Goal: Transaction & Acquisition: Purchase product/service

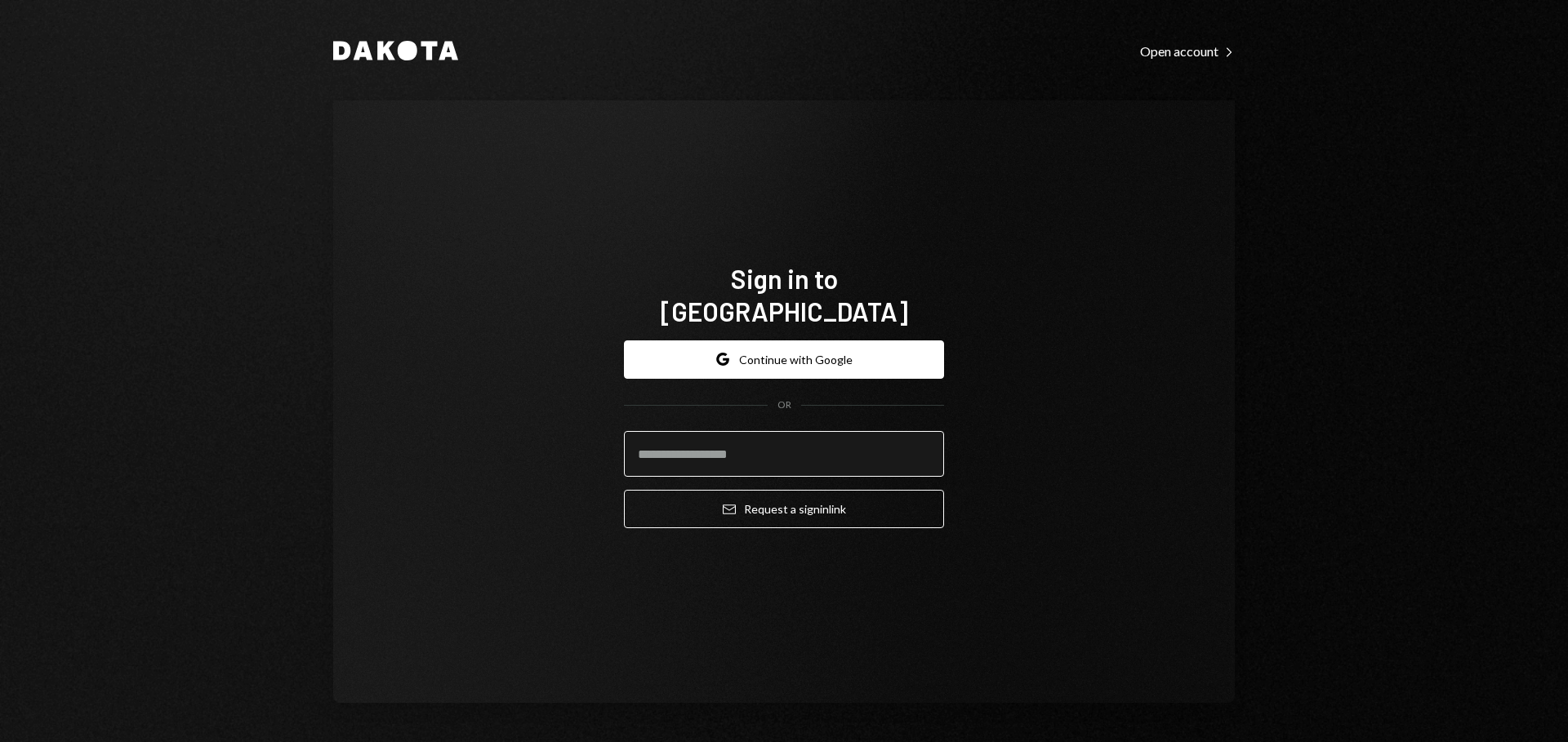
click at [728, 437] on input "email" at bounding box center [784, 454] width 321 height 46
type input "**********"
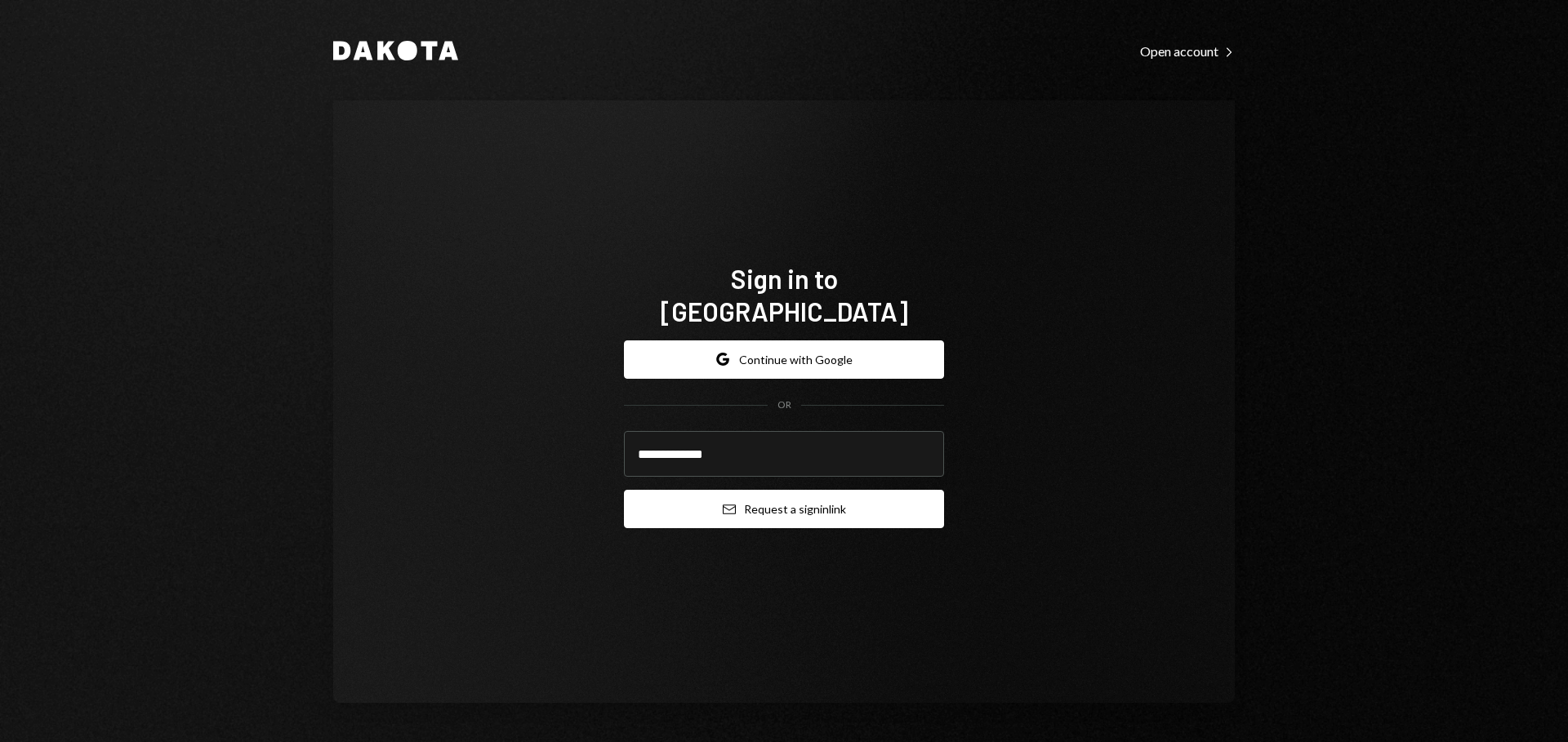
click at [753, 492] on button "Email Request a sign in link" at bounding box center [784, 509] width 321 height 38
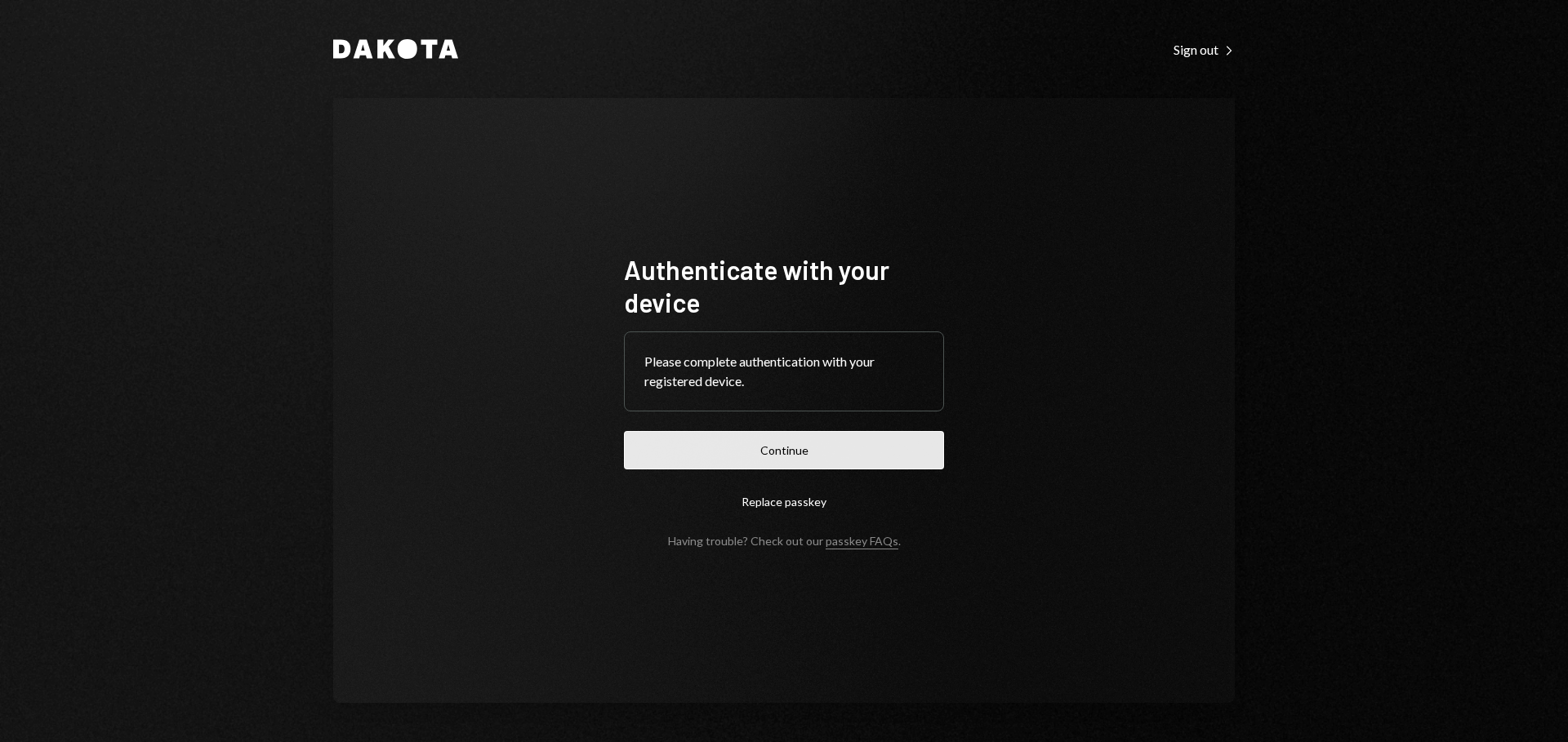
click at [763, 452] on button "Continue" at bounding box center [784, 450] width 321 height 38
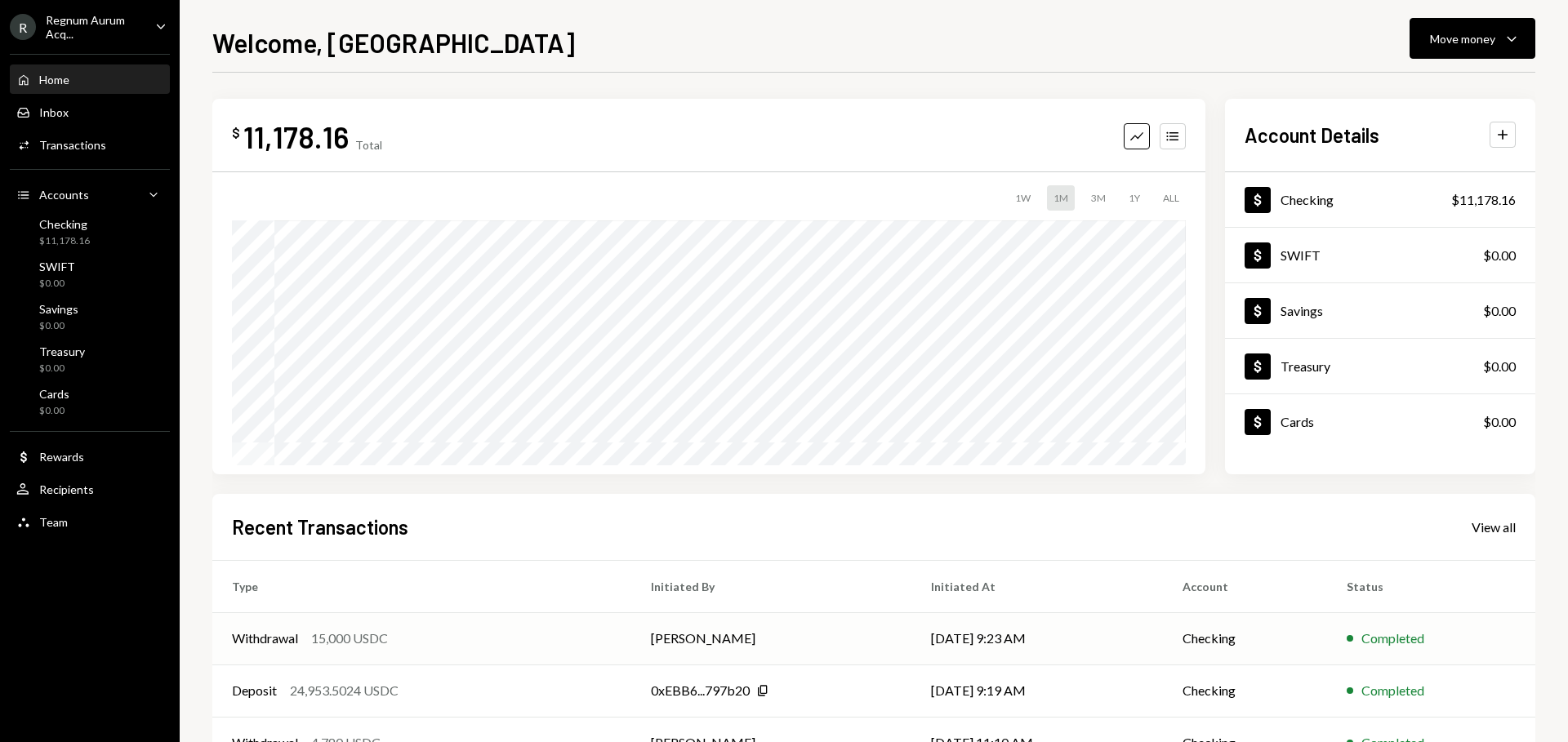
click at [584, 640] on div "Withdrawal 15,000 USDC" at bounding box center [422, 638] width 380 height 20
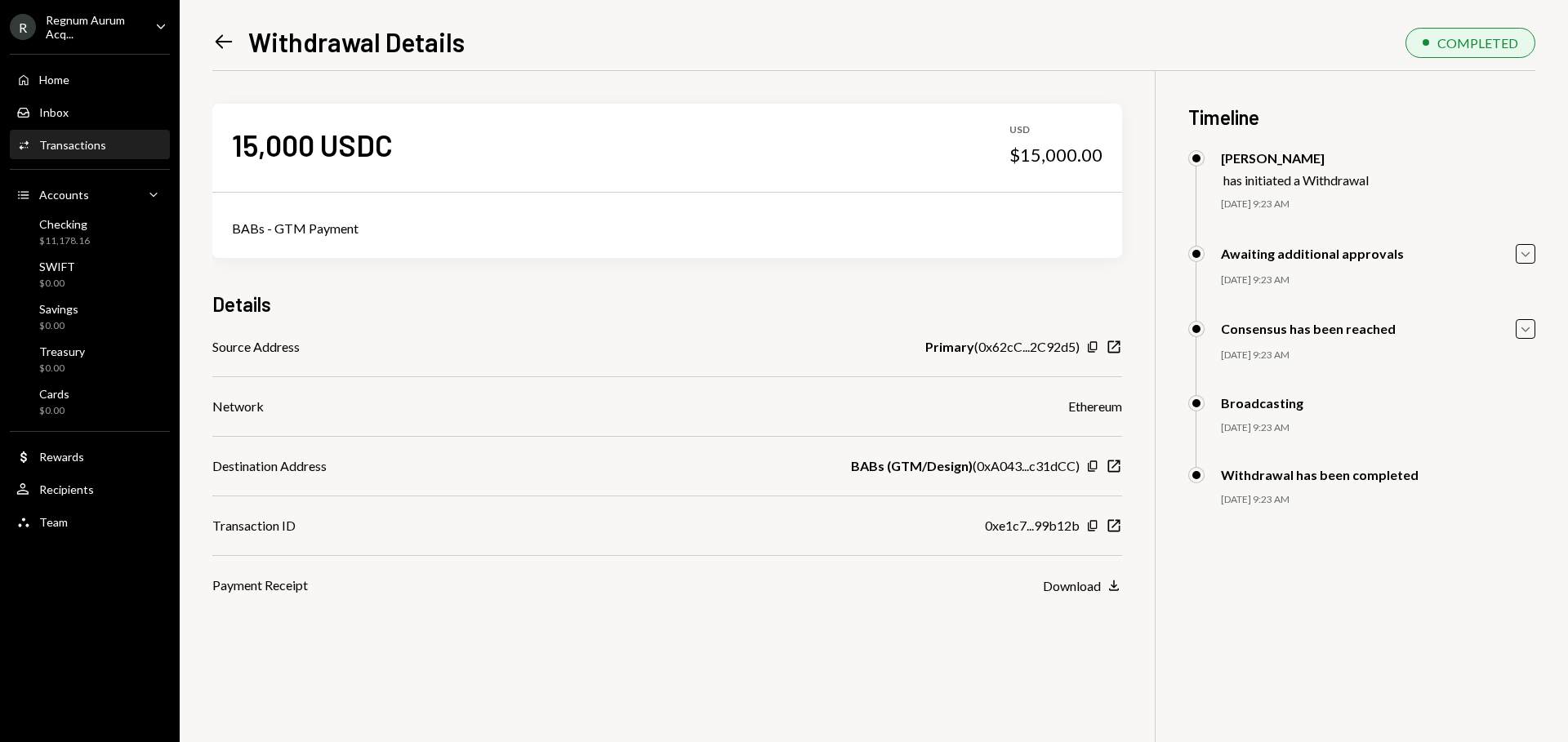
click at [224, 43] on icon "Left Arrow" at bounding box center [224, 42] width 23 height 23
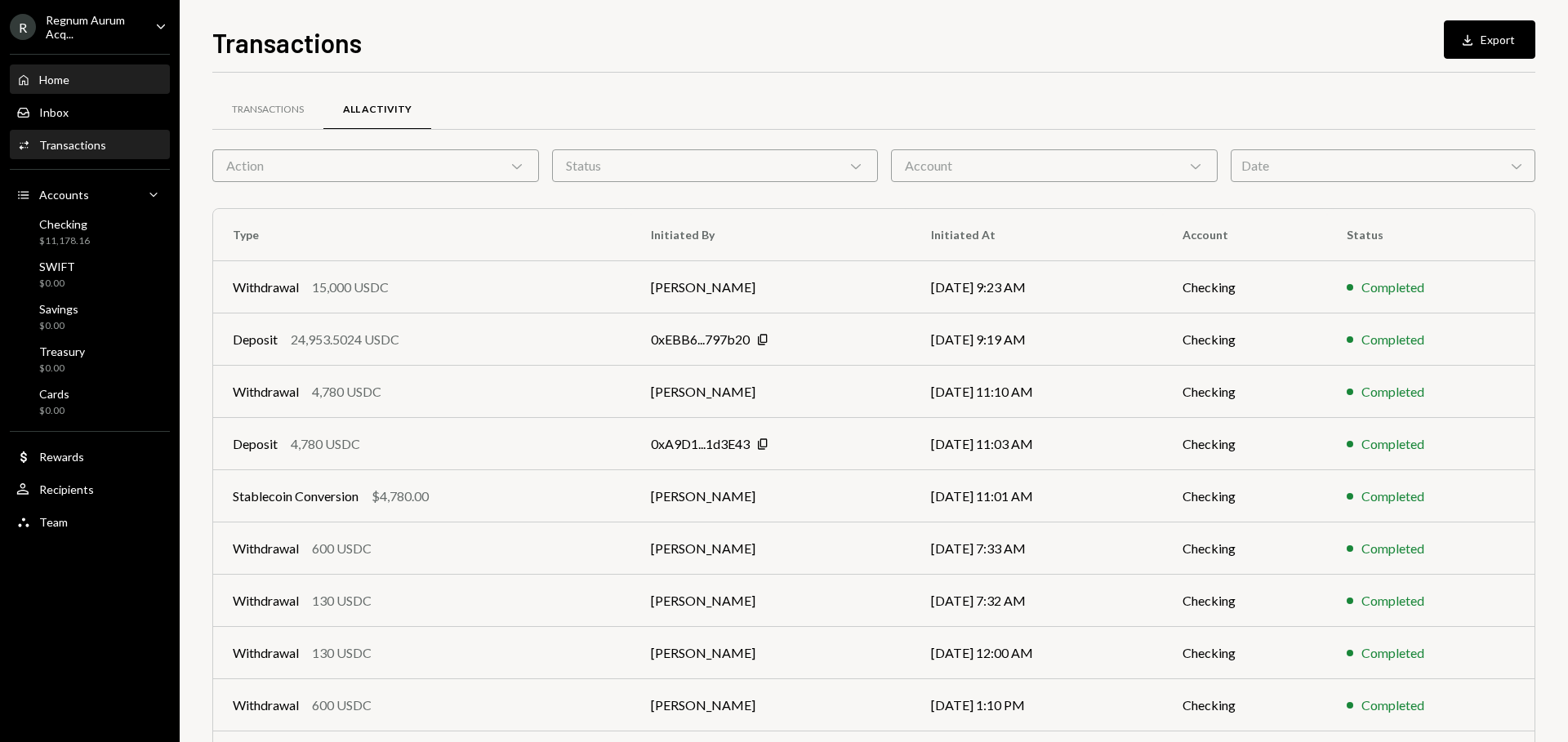
click at [98, 86] on div "Home Home" at bounding box center [90, 80] width 147 height 28
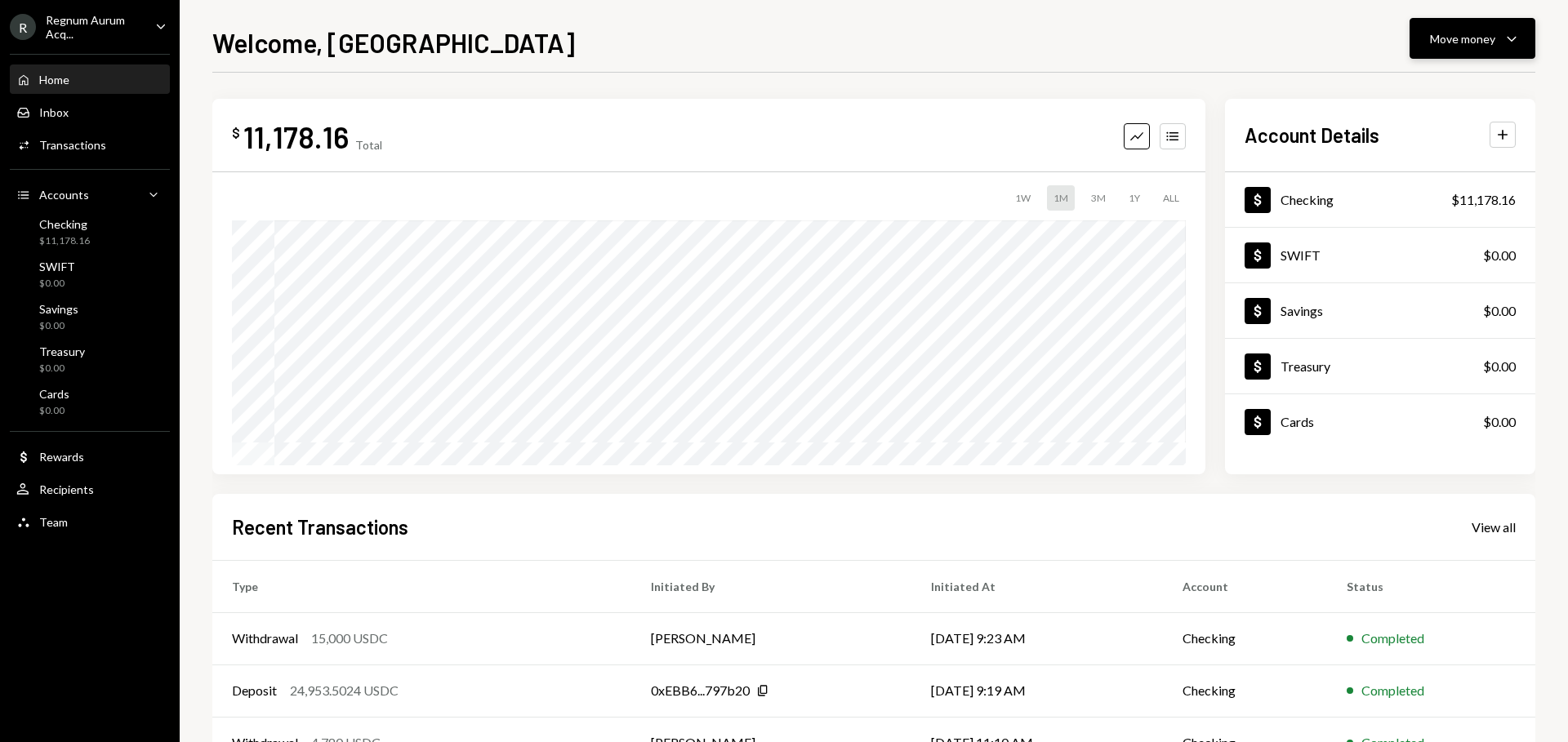
click at [1495, 43] on div "Move money" at bounding box center [1463, 39] width 65 height 17
click at [1486, 77] on div "Withdraw Send" at bounding box center [1448, 88] width 164 height 37
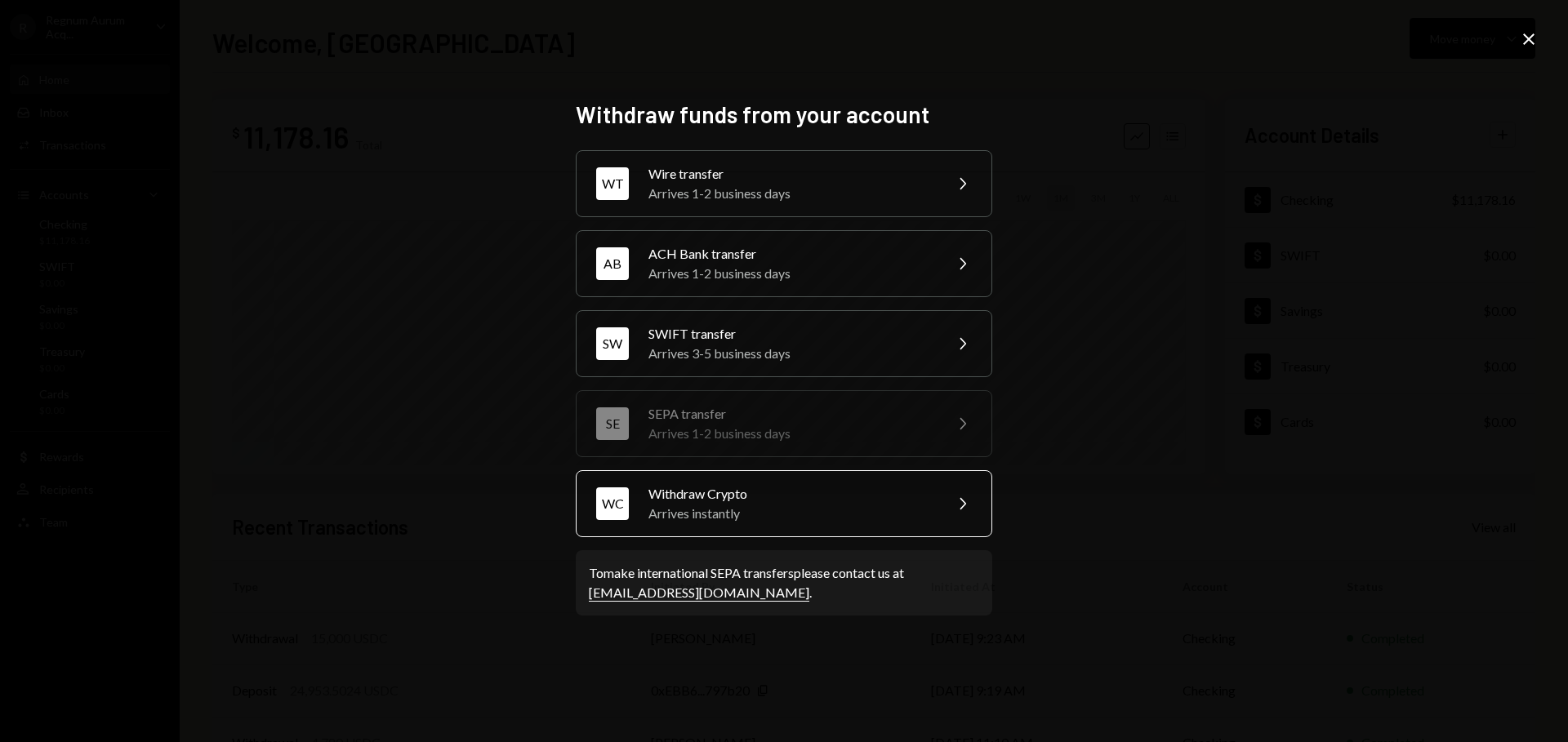
click at [774, 485] on div "Withdraw Crypto" at bounding box center [791, 494] width 284 height 20
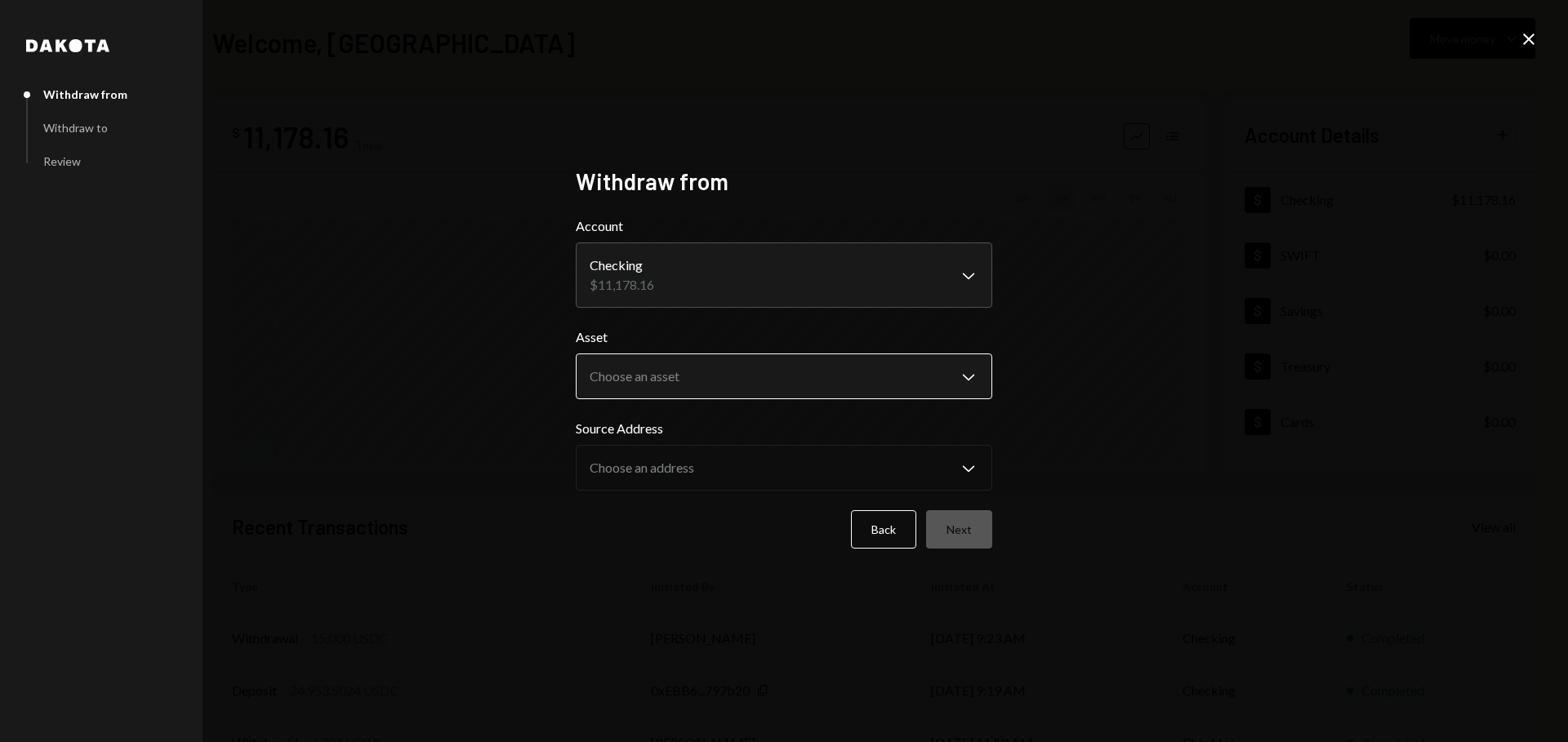
click at [763, 376] on body "R Regnum Aurum Acq... Caret Down Home Home Inbox Inbox Activities Transactions …" at bounding box center [784, 371] width 1568 height 742
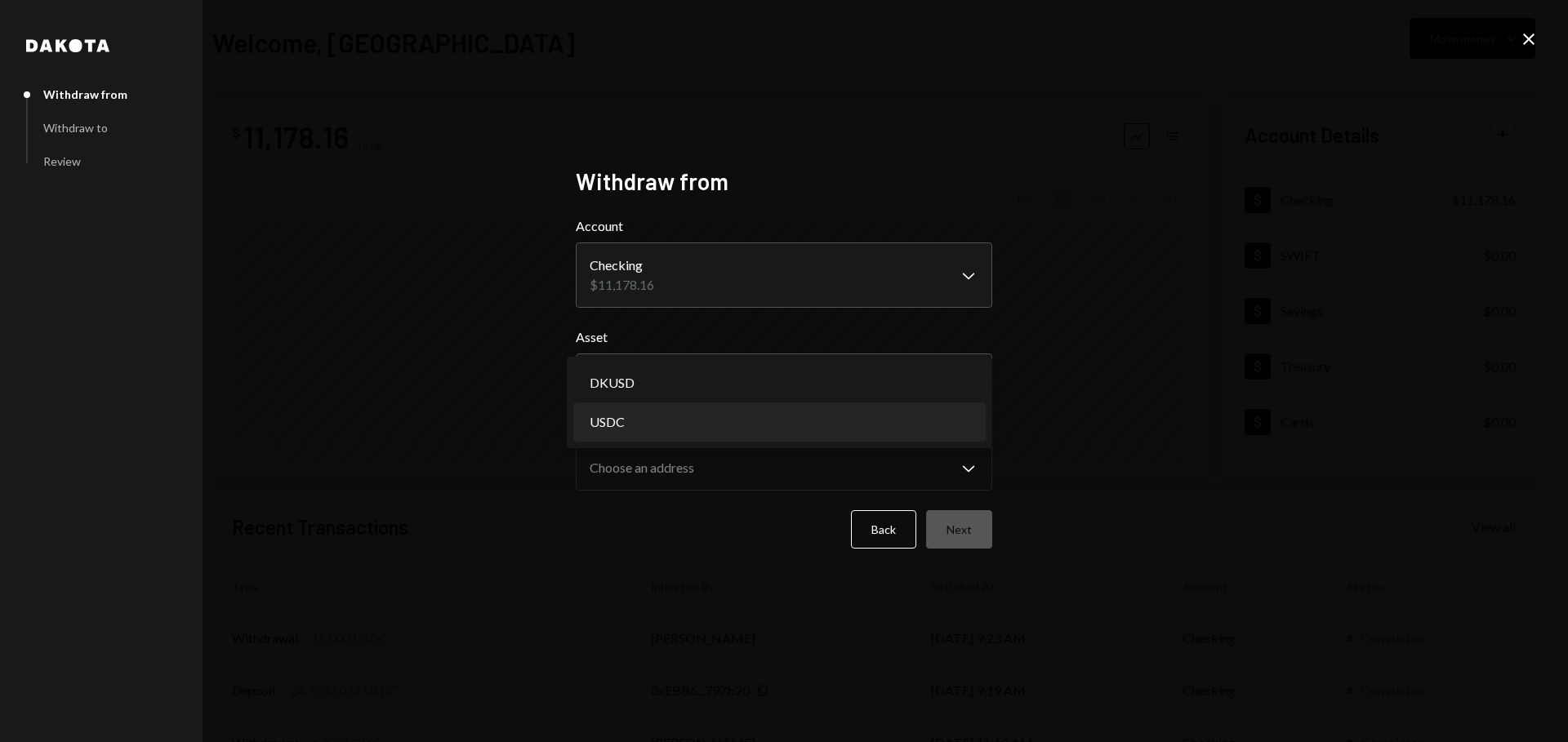
select select "****"
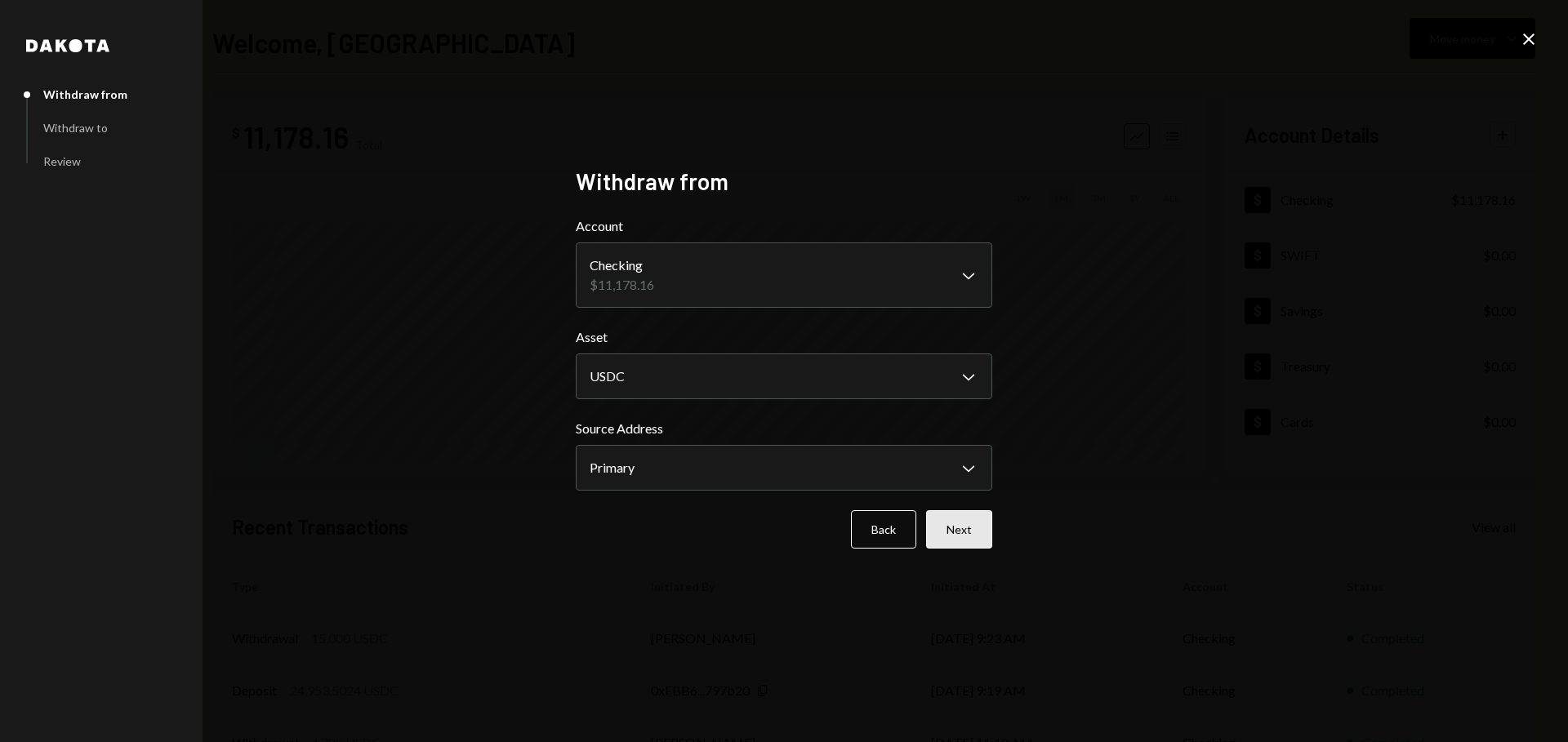
click at [954, 519] on button "Next" at bounding box center [959, 530] width 66 height 38
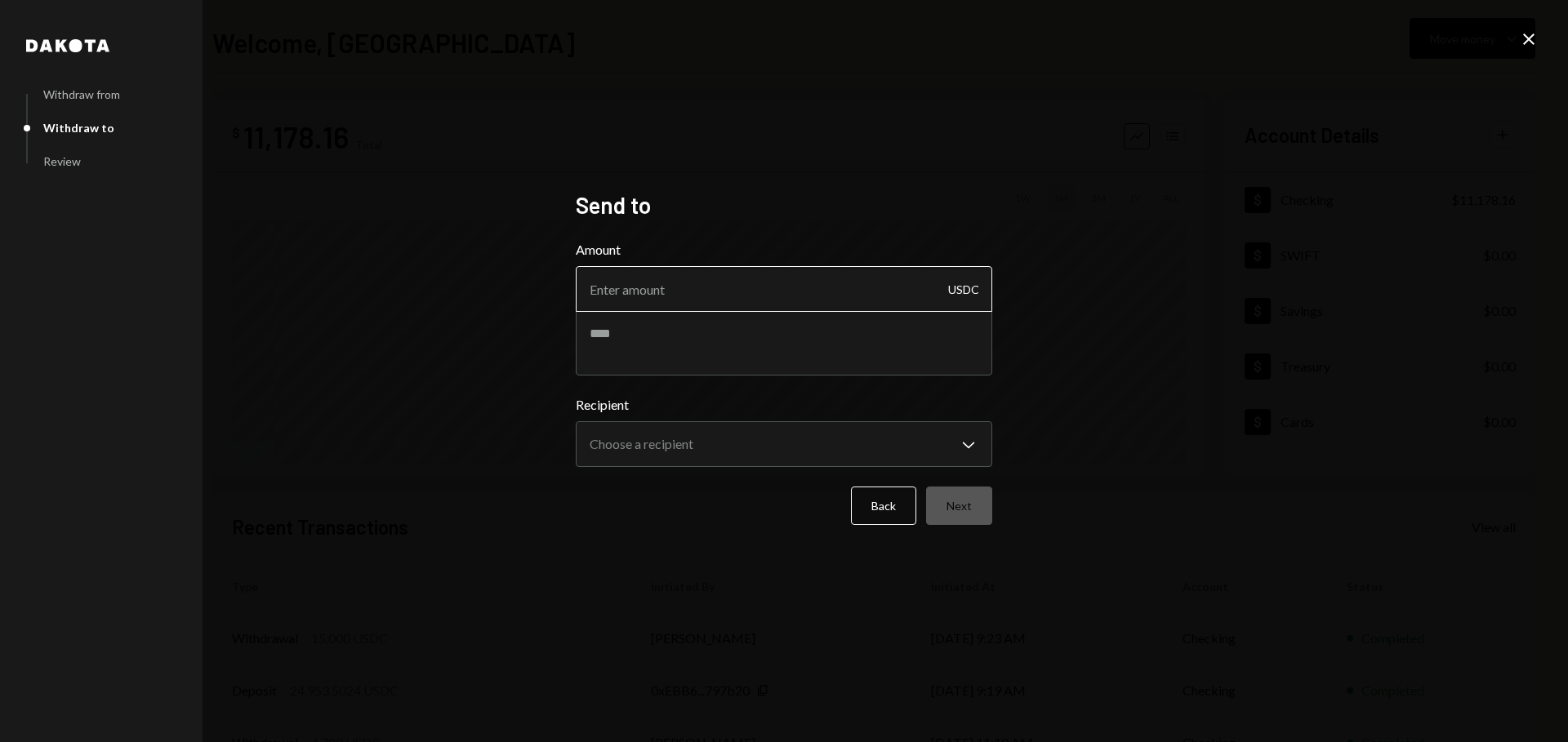
click at [741, 287] on input "Amount" at bounding box center [784, 289] width 416 height 46
type input "1200"
click at [688, 333] on textarea at bounding box center [784, 342] width 416 height 65
type textarea "**********"
click at [632, 455] on body "R Regnum Aurum Acq... Caret Down Home Home Inbox Inbox Activities Transactions …" at bounding box center [784, 371] width 1568 height 742
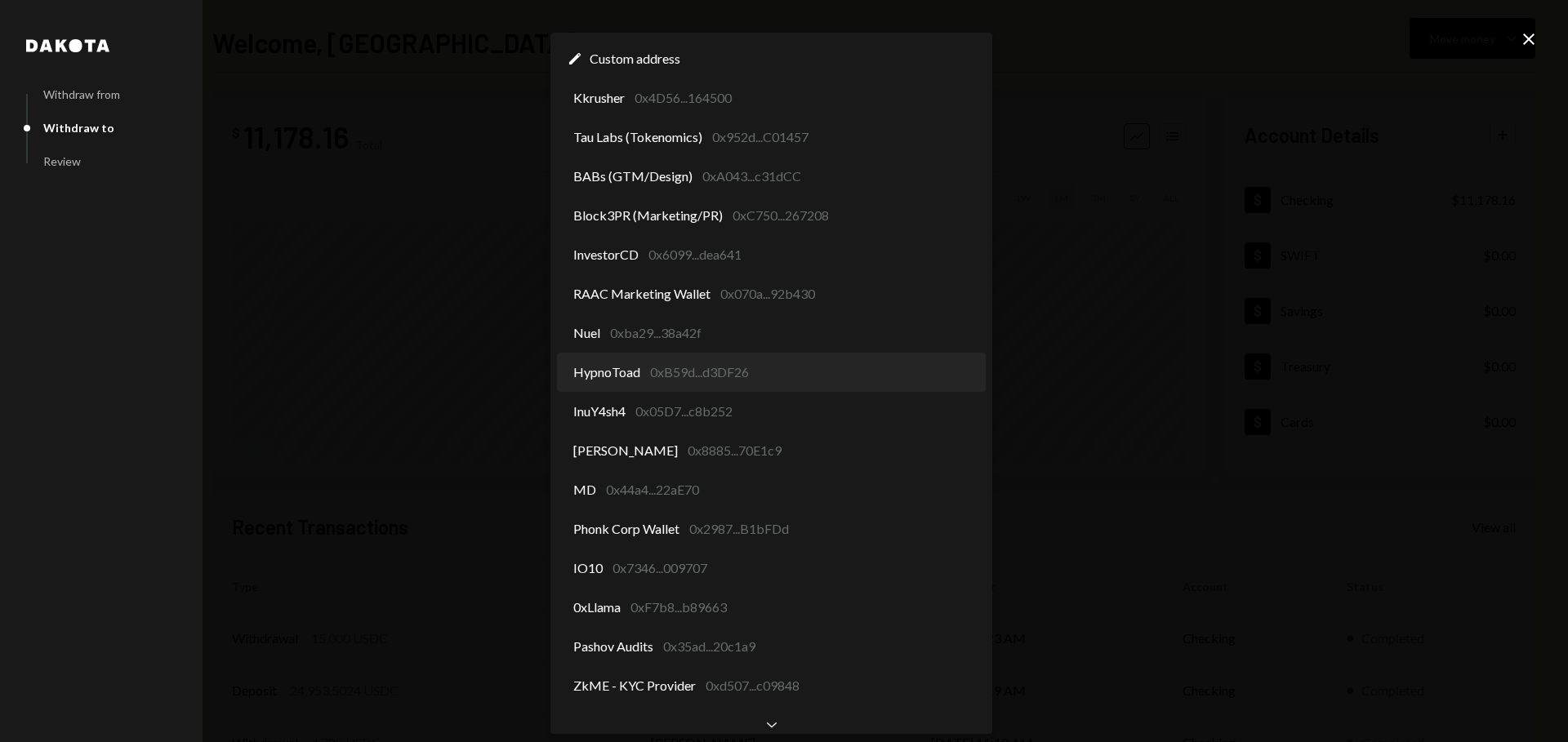
select select "**********"
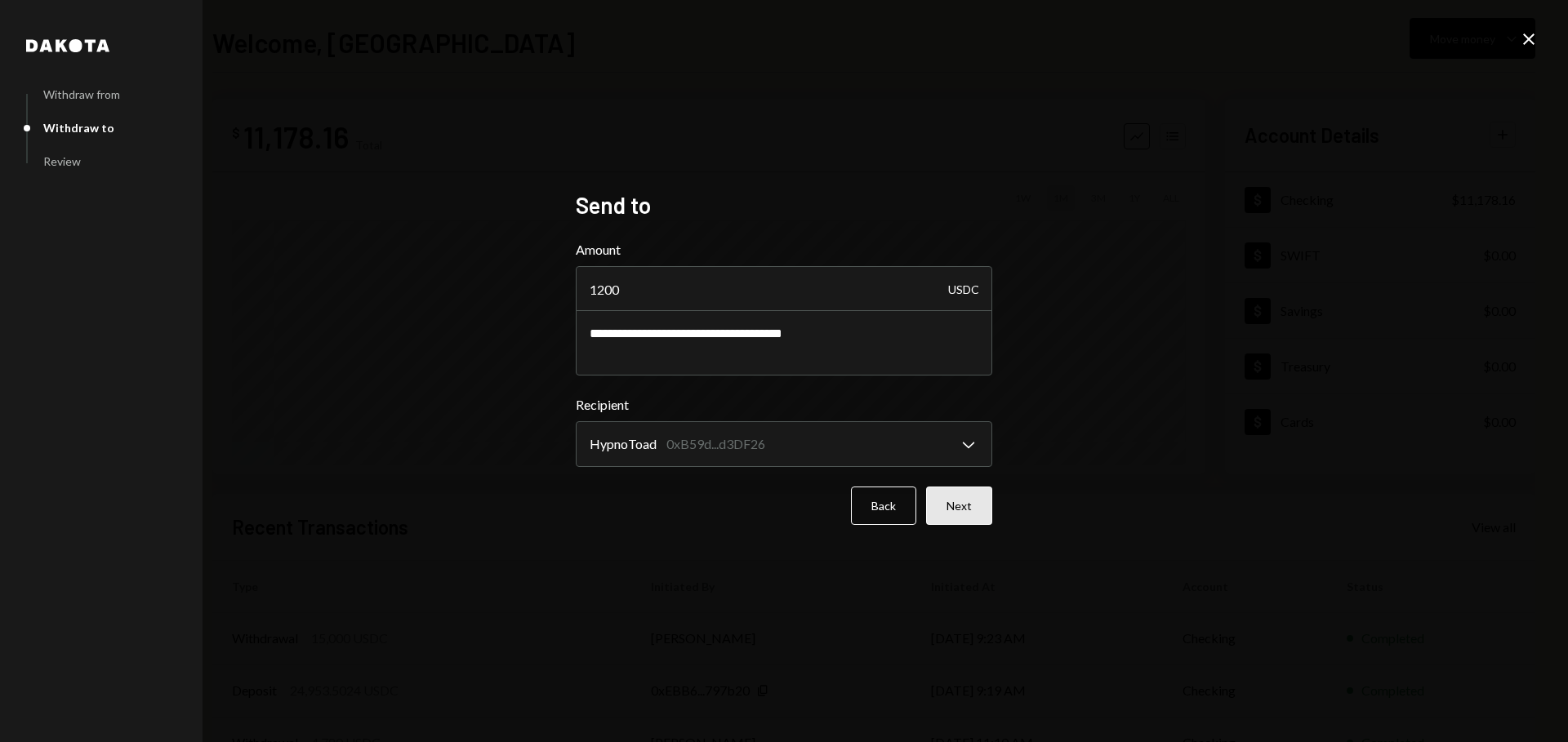
click at [980, 506] on button "Next" at bounding box center [959, 506] width 66 height 38
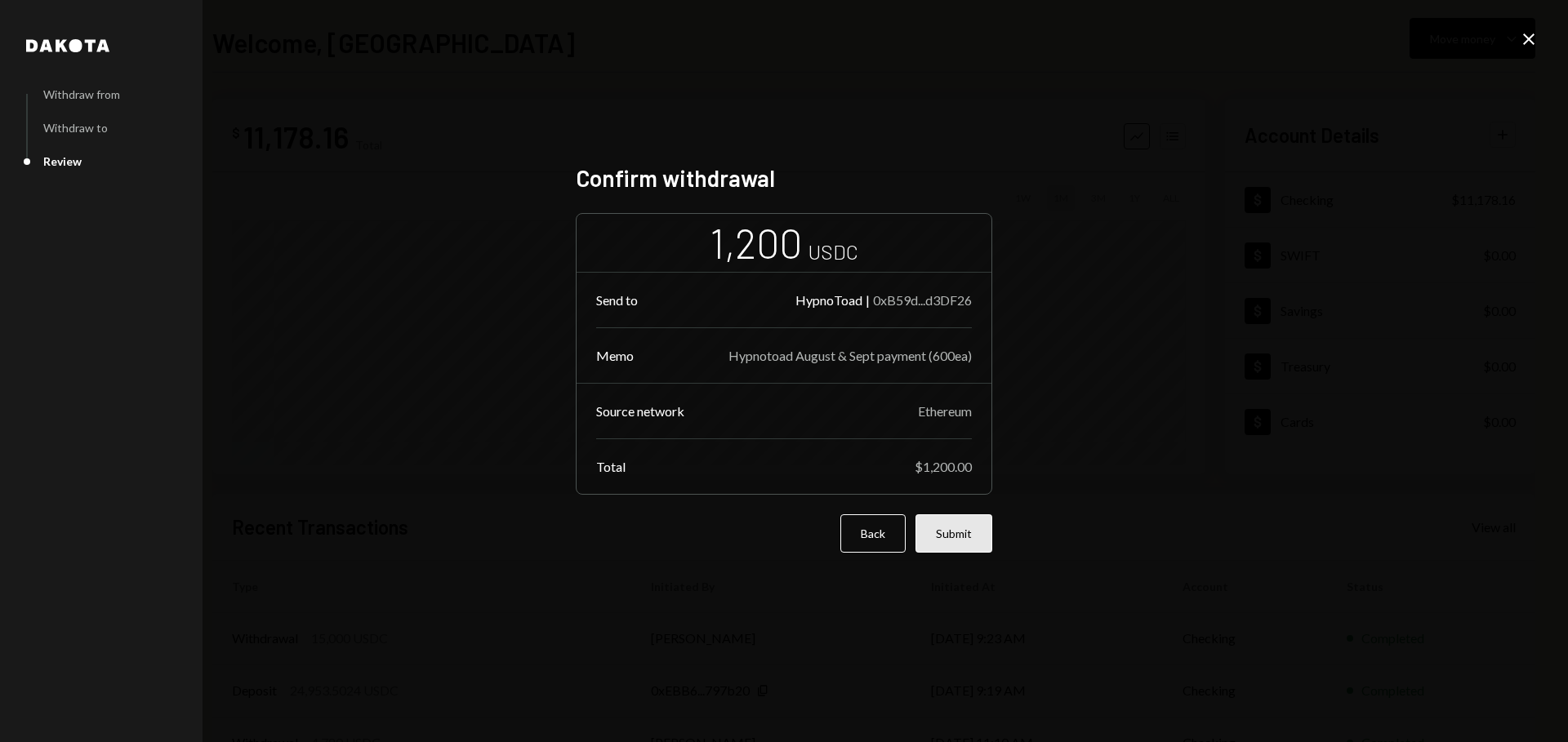
click at [988, 537] on button "Submit" at bounding box center [954, 534] width 77 height 38
